Goal: Register for event/course

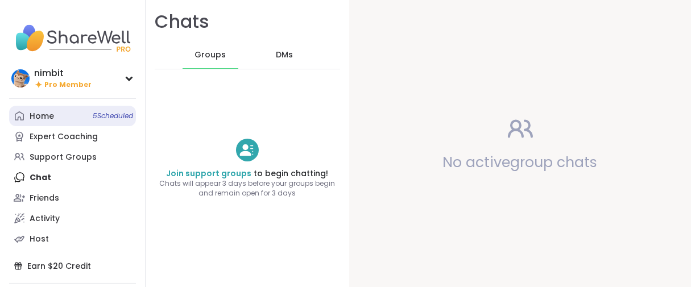
click at [40, 122] on div "Home 5 Scheduled" at bounding box center [42, 116] width 24 height 11
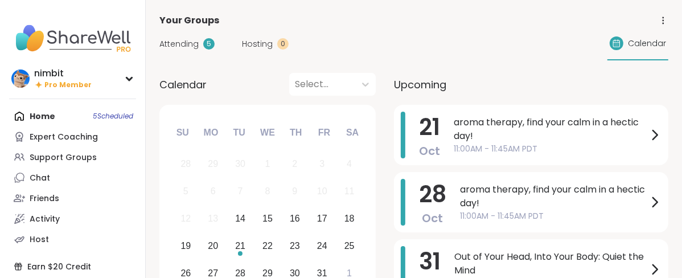
scroll to position [63, 0]
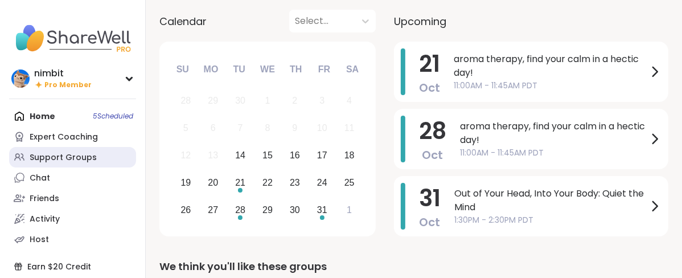
click at [37, 163] on div "Support Groups" at bounding box center [63, 157] width 67 height 11
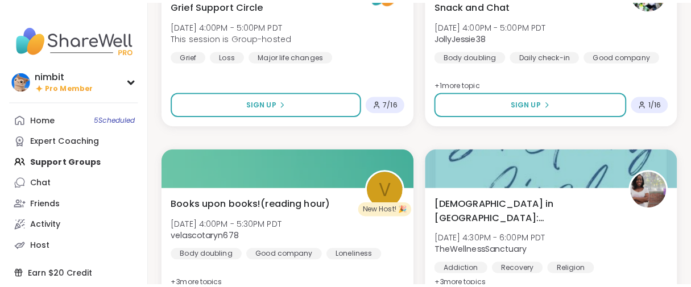
scroll to position [3097, 0]
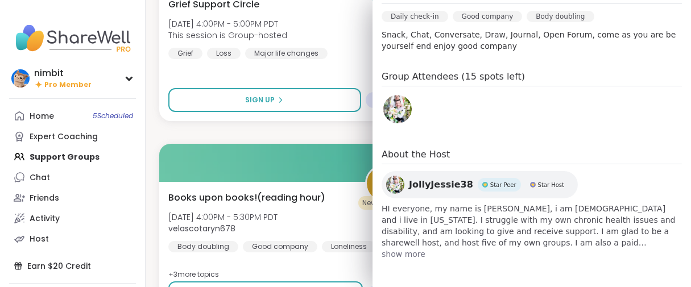
scroll to position [281, 0]
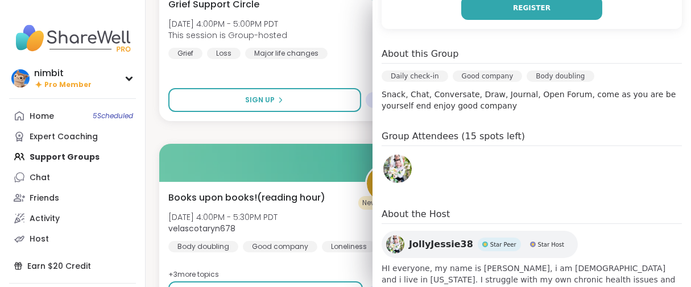
click at [480, 20] on button "Register" at bounding box center [531, 8] width 141 height 24
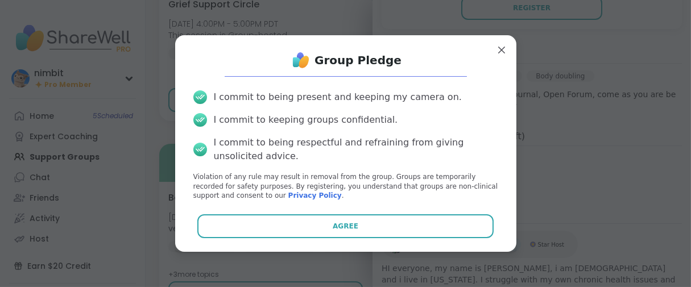
scroll to position [46, 0]
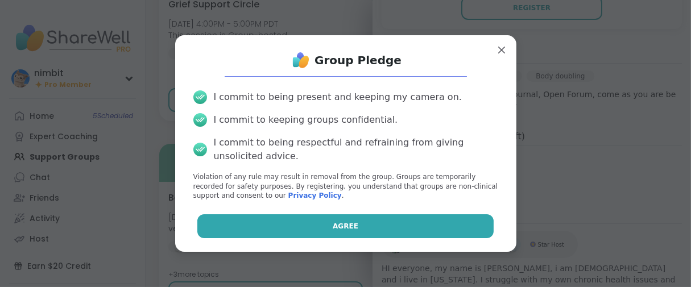
click at [219, 229] on button "Agree" at bounding box center [345, 226] width 296 height 24
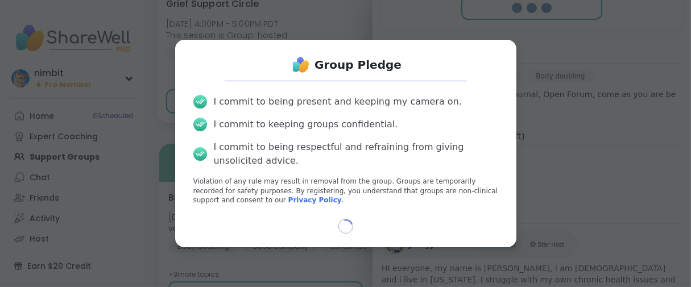
select select "**"
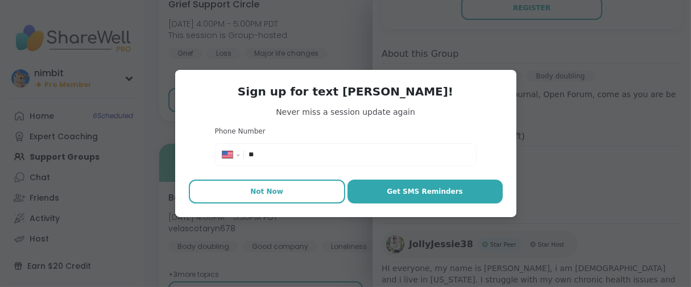
click at [282, 204] on button "Not Now" at bounding box center [267, 192] width 156 height 24
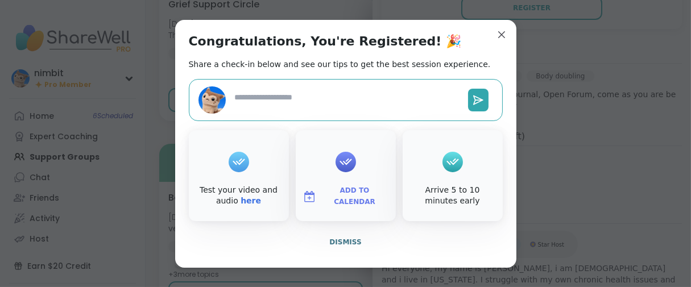
scroll to position [32, 0]
click at [332, 246] on span "Dismiss" at bounding box center [345, 242] width 32 height 8
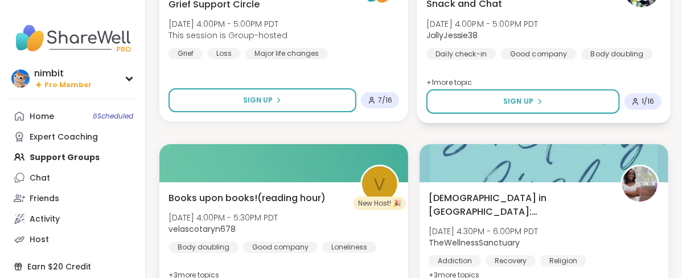
click at [566, 59] on div "Snack and Chat [DATE] 4:00PM - 5:00PM PDT JollyJessie38 Daily check-in Good com…" at bounding box center [543, 28] width 235 height 63
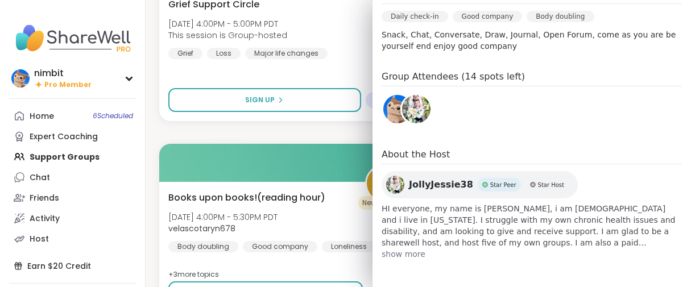
scroll to position [487, 0]
click at [419, 249] on span "show more" at bounding box center [532, 254] width 300 height 11
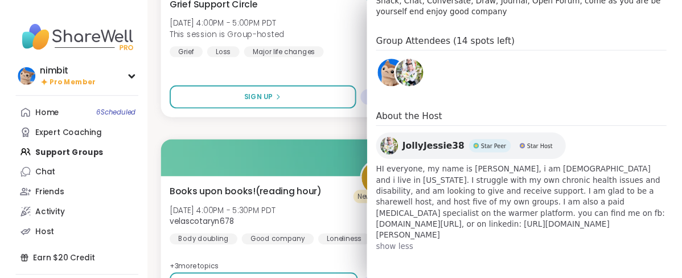
scroll to position [530, 0]
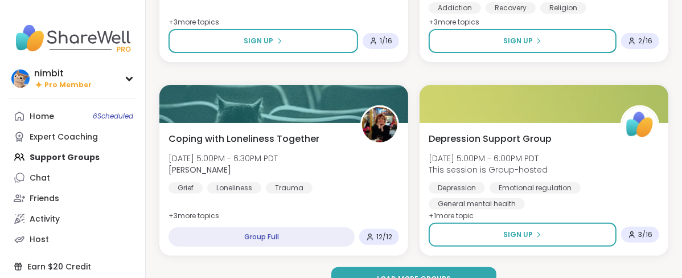
scroll to position [3504, 0]
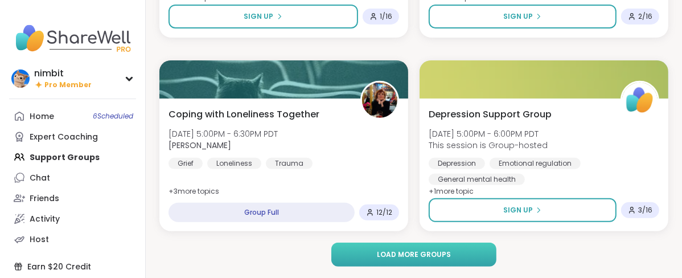
click at [464, 262] on button "Load more groups" at bounding box center [413, 254] width 165 height 24
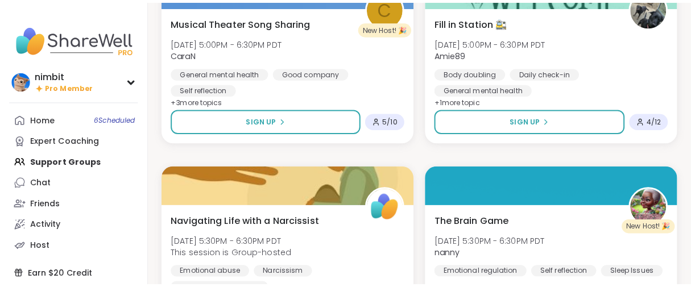
scroll to position [3946, 0]
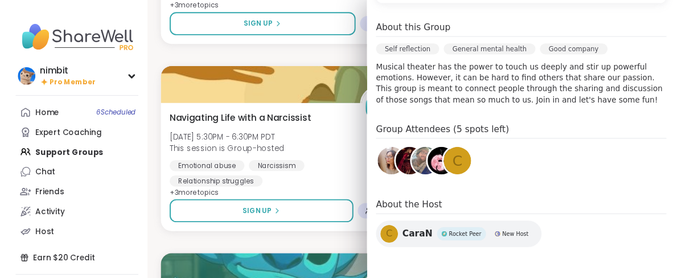
scroll to position [468, 0]
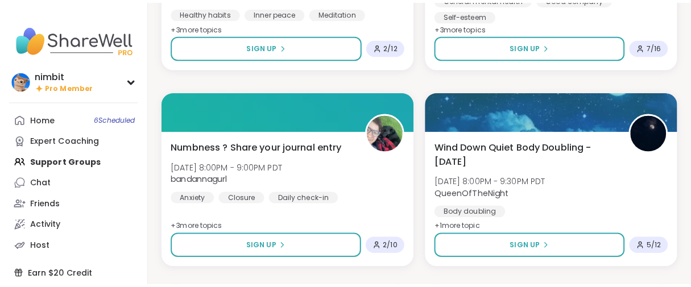
scroll to position [4578, 0]
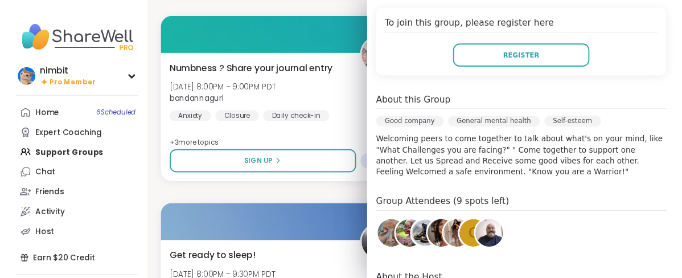
scroll to position [379, 0]
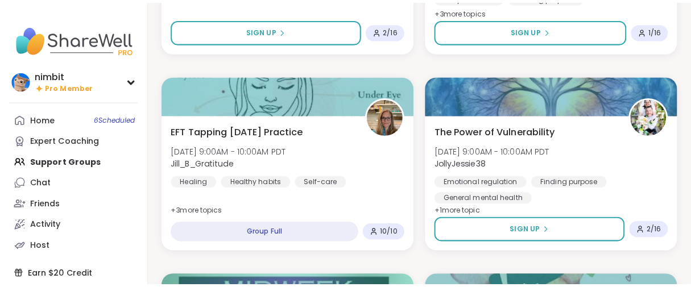
scroll to position [5906, 0]
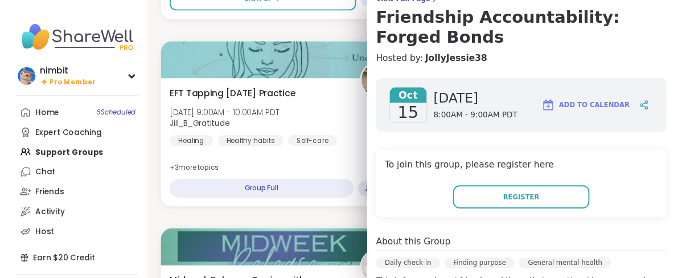
scroll to position [68, 0]
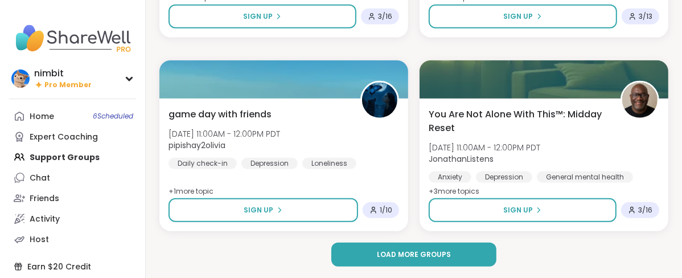
scroll to position [7088, 0]
click at [376, 261] on button "Load more groups" at bounding box center [413, 254] width 165 height 24
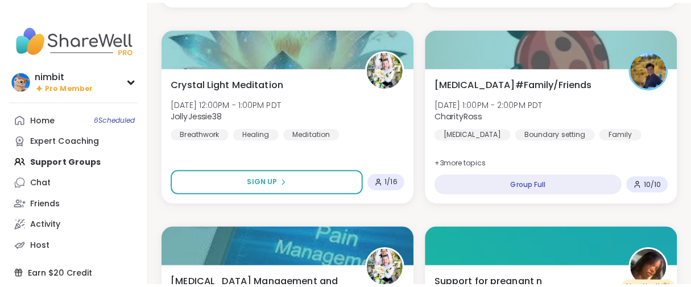
scroll to position [7278, 0]
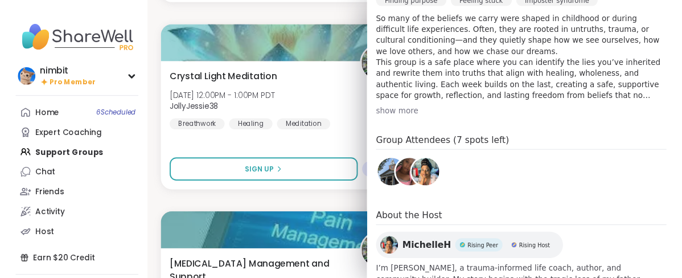
scroll to position [379, 0]
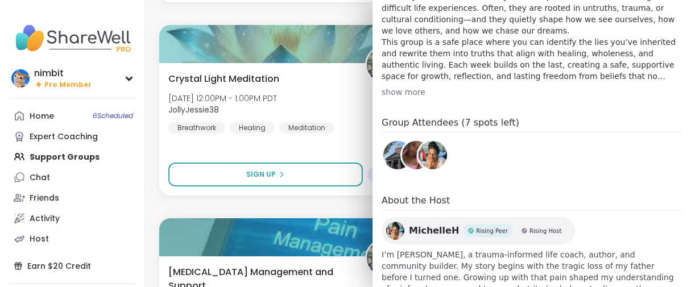
click at [146, 81] on nav "nimbit Pro Member Profile Membership Settings Help Home 6 Scheduled Expert Coac…" at bounding box center [73, 170] width 146 height 341
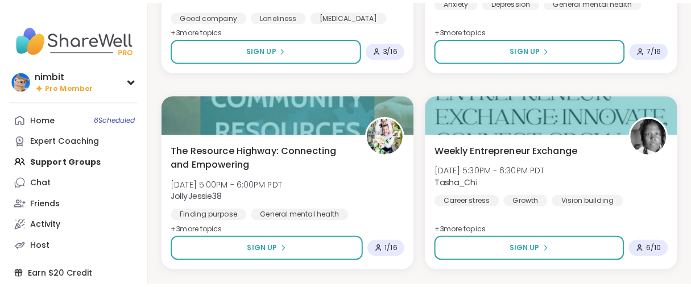
scroll to position [9174, 0]
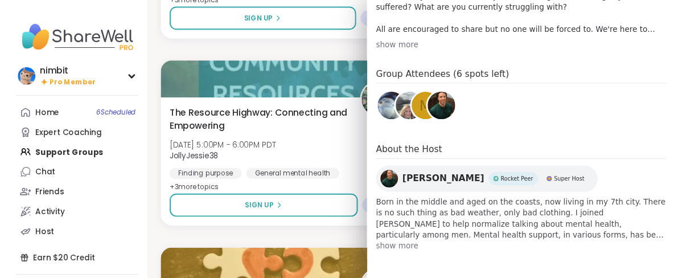
scroll to position [505, 0]
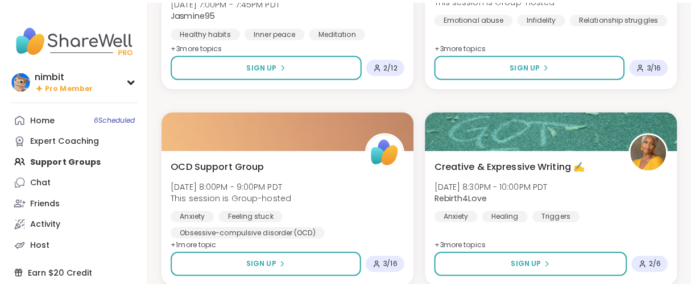
scroll to position [9680, 0]
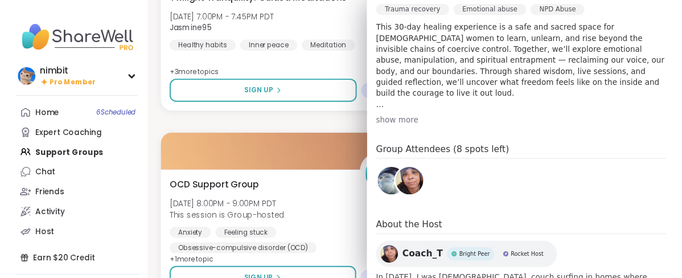
scroll to position [442, 0]
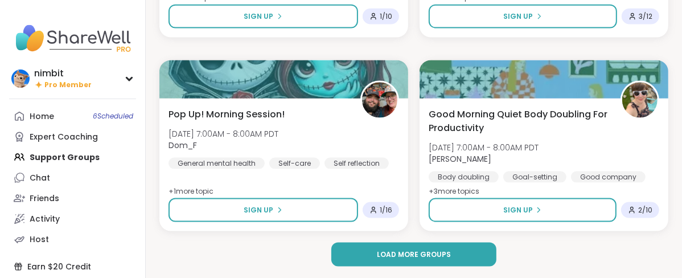
scroll to position [10628, 0]
